Goal: Task Accomplishment & Management: Manage account settings

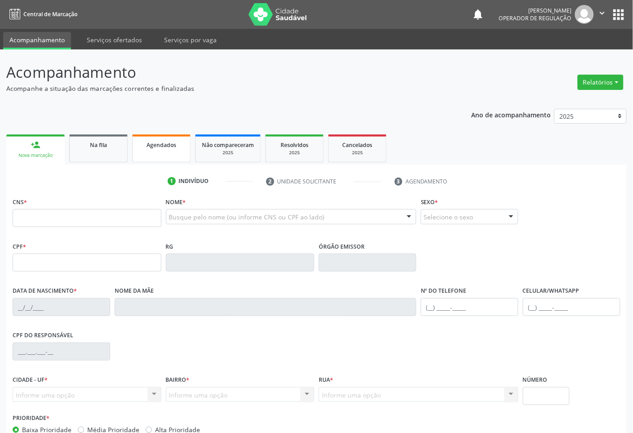
click at [142, 151] on link "Agendados" at bounding box center [161, 148] width 58 height 28
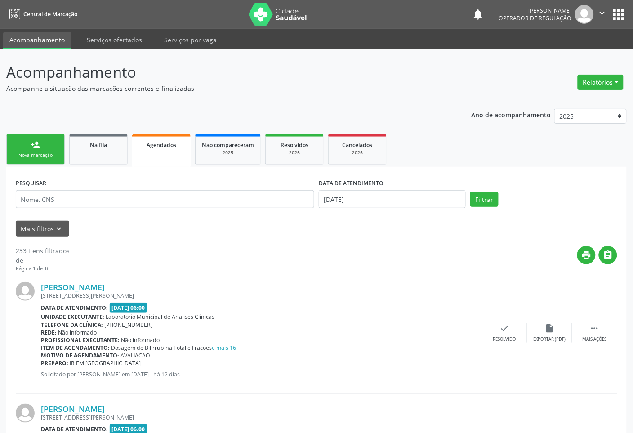
scroll to position [112, 0]
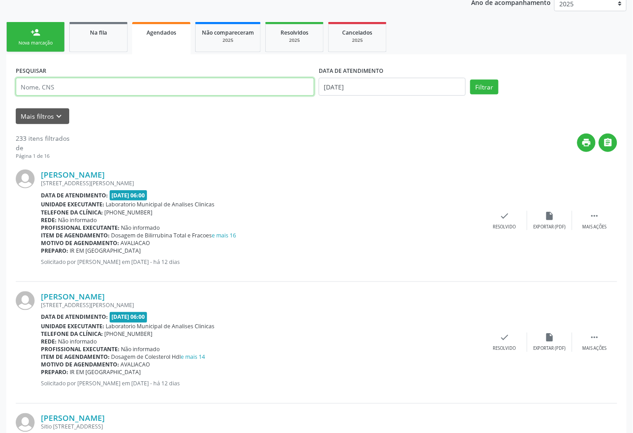
click at [151, 89] on input "text" at bounding box center [165, 87] width 299 height 18
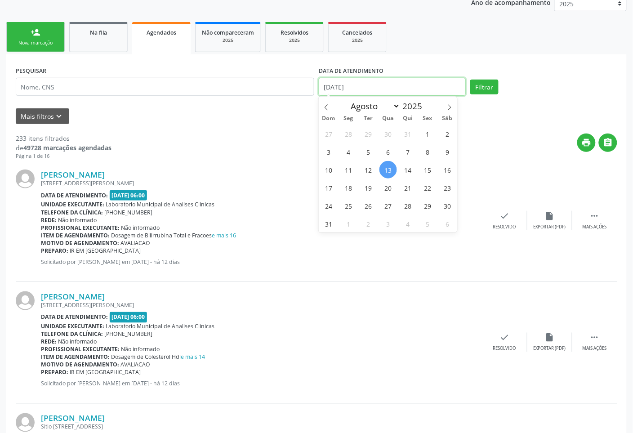
click at [354, 84] on input "[DATE]" at bounding box center [392, 87] width 147 height 18
click at [410, 203] on span "28" at bounding box center [408, 206] width 18 height 18
type input "[DATE]"
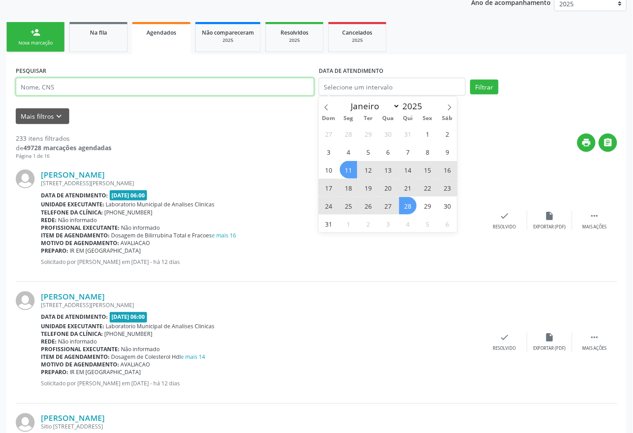
click at [241, 89] on input "text" at bounding box center [165, 87] width 299 height 18
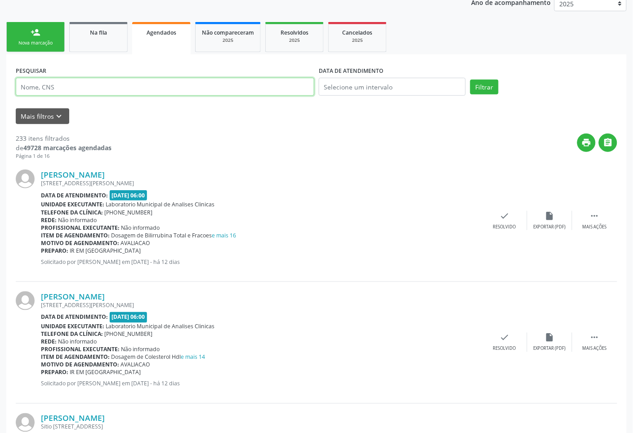
click at [78, 86] on input "text" at bounding box center [165, 87] width 299 height 18
paste input "[PERSON_NAME] DA CON"
type input "[PERSON_NAME] DA CON"
click at [470, 80] on button "Filtrar" at bounding box center [484, 87] width 28 height 15
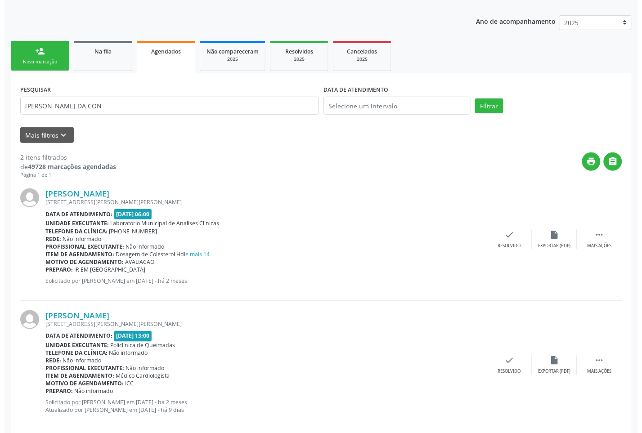
scroll to position [106, 0]
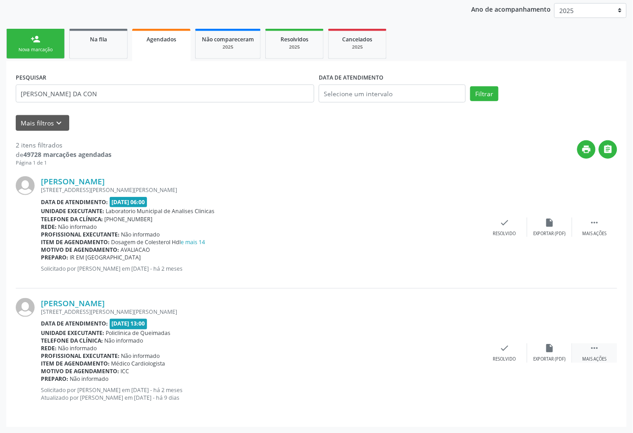
click at [581, 354] on div " Mais ações" at bounding box center [594, 353] width 45 height 19
click at [462, 357] on div "Cancelar" at bounding box center [459, 360] width 21 height 6
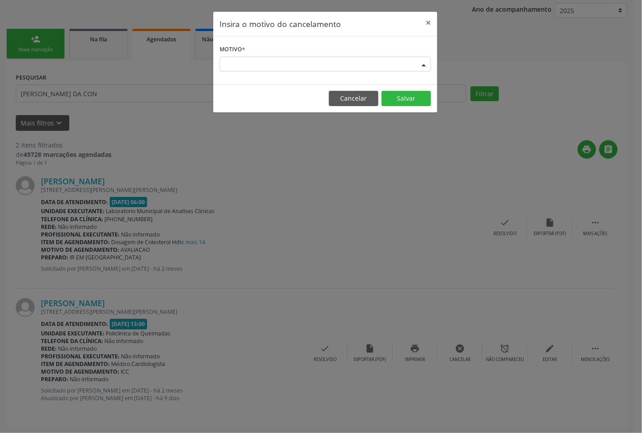
click at [399, 70] on div "Escolha o motivo" at bounding box center [324, 64] width 211 height 15
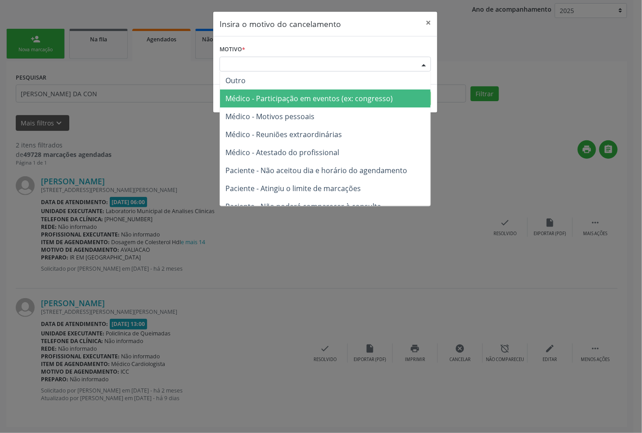
click at [385, 105] on span "Médico - Participação em eventos (ex: congresso)" at bounding box center [325, 98] width 210 height 18
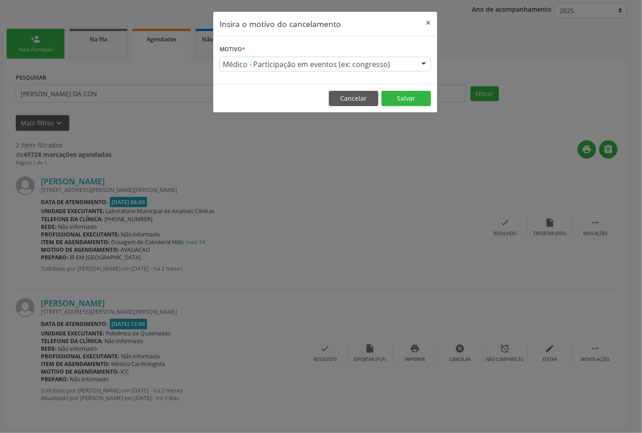
drag, startPoint x: 384, startPoint y: 60, endPoint x: 384, endPoint y: 66, distance: 5.8
click at [384, 61] on span "Médico - Participação em eventos (ex: congresso)" at bounding box center [318, 64] width 190 height 9
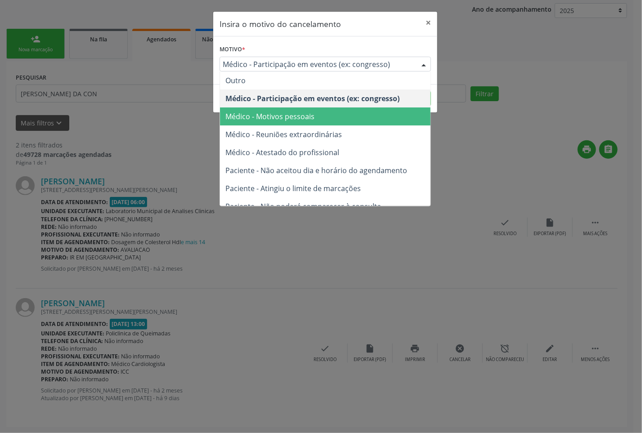
click at [384, 112] on span "Médico - Motivos pessoais" at bounding box center [325, 116] width 210 height 18
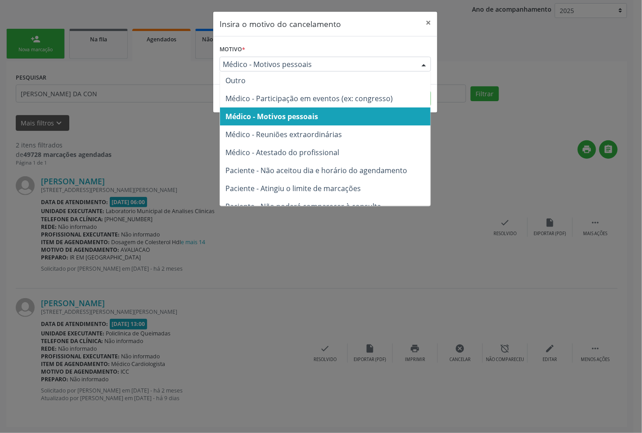
click at [380, 63] on span "Médico - Motivos pessoais" at bounding box center [318, 64] width 190 height 9
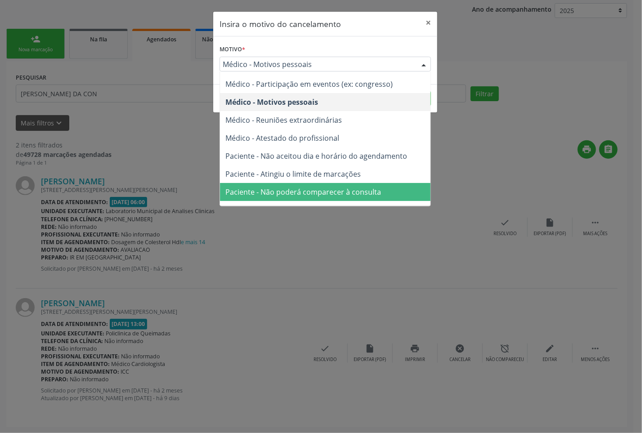
scroll to position [0, 0]
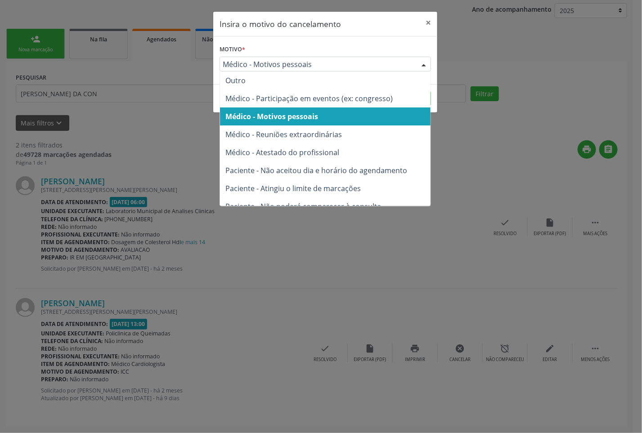
click at [378, 122] on span "Médico - Motivos pessoais" at bounding box center [325, 116] width 210 height 18
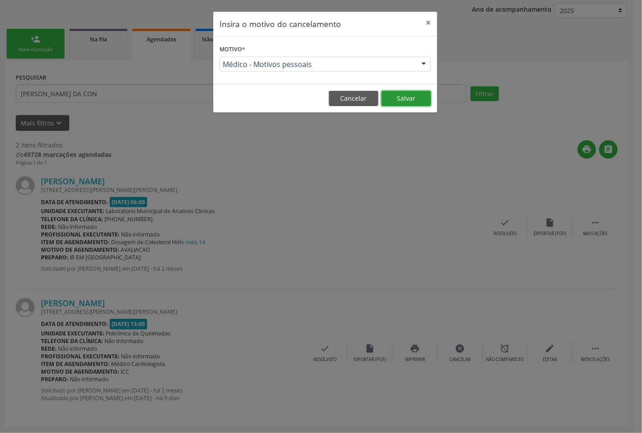
click at [411, 94] on button "Salvar" at bounding box center [405, 98] width 49 height 15
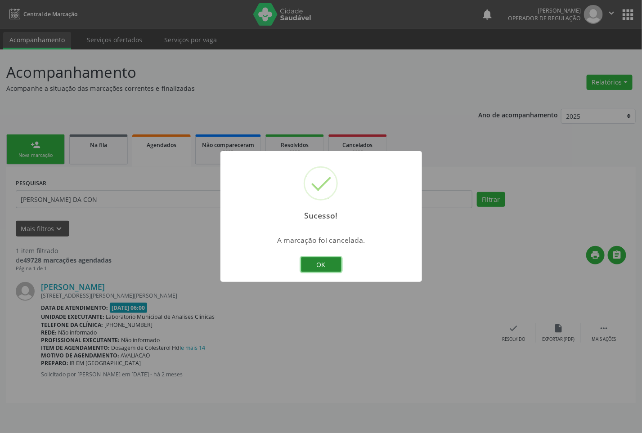
click at [330, 257] on button "OK" at bounding box center [321, 264] width 40 height 15
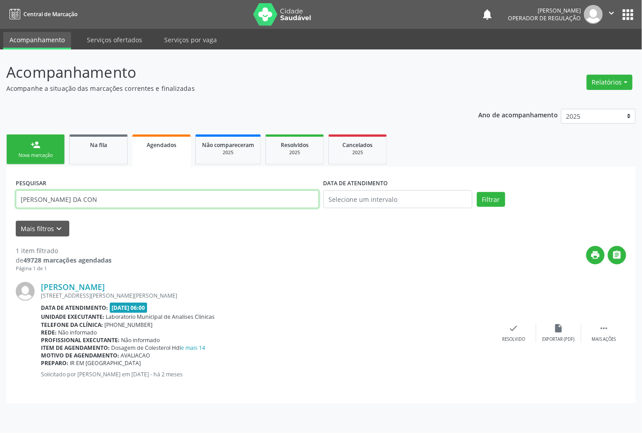
click at [144, 199] on input "[PERSON_NAME] DA CON" at bounding box center [167, 199] width 303 height 18
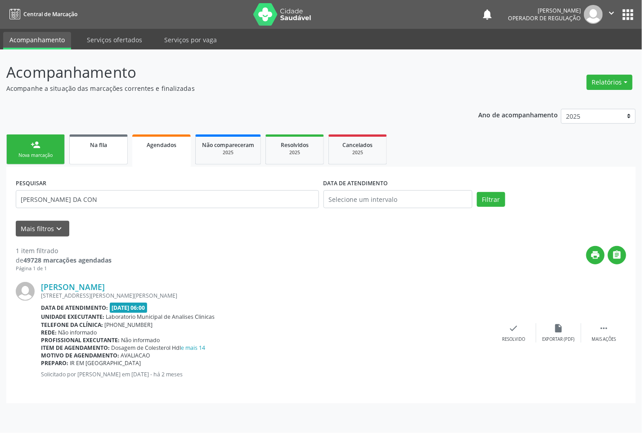
click at [96, 153] on link "Na fila" at bounding box center [98, 149] width 58 height 30
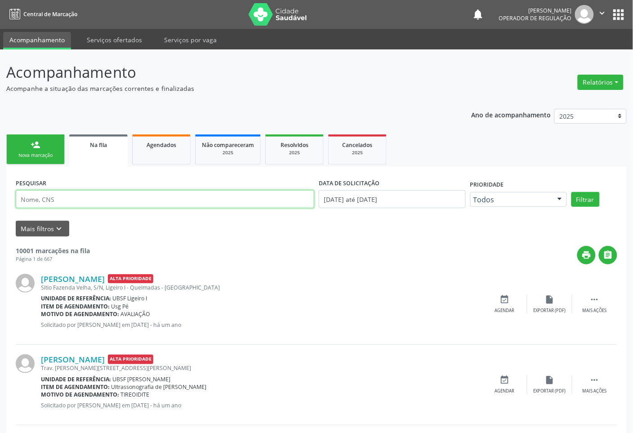
click at [231, 206] on input "text" at bounding box center [165, 199] width 299 height 18
paste input "[PERSON_NAME]"
type input "[PERSON_NAME]"
click at [571, 192] on button "Filtrar" at bounding box center [585, 199] width 28 height 15
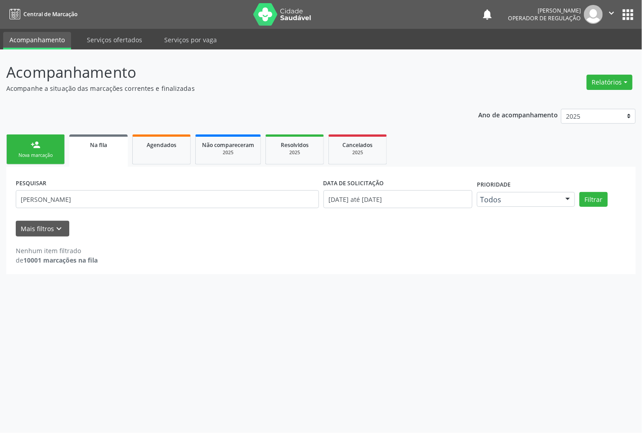
click at [18, 154] on div "Nova marcação" at bounding box center [35, 155] width 45 height 7
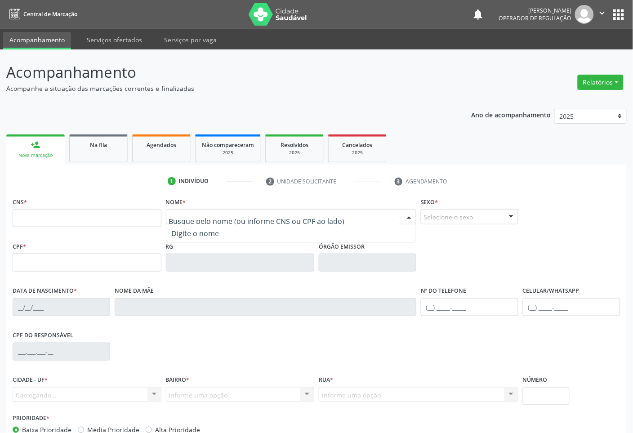
paste input "[PERSON_NAME]"
type input "[PERSON_NAME]"
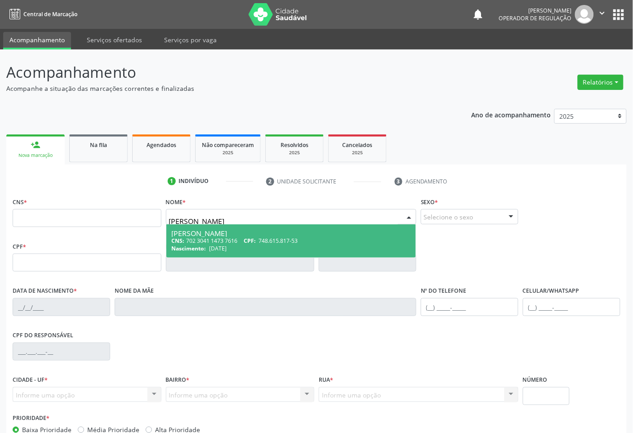
click at [238, 241] on div "CNS: 702 3041 1473 7616 CPF: 748.615.817-53" at bounding box center [291, 241] width 239 height 8
type input "702 3041 1473 7616"
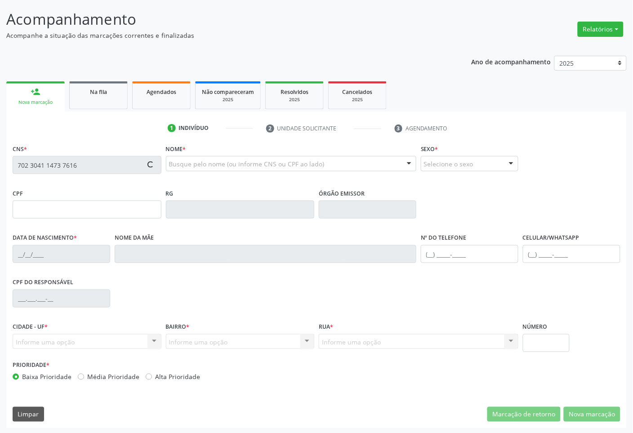
scroll to position [54, 0]
